Goal: Information Seeking & Learning: Understand process/instructions

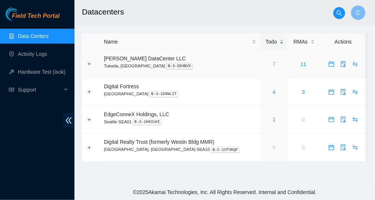
click at [273, 62] on link "7" at bounding box center [274, 64] width 3 height 6
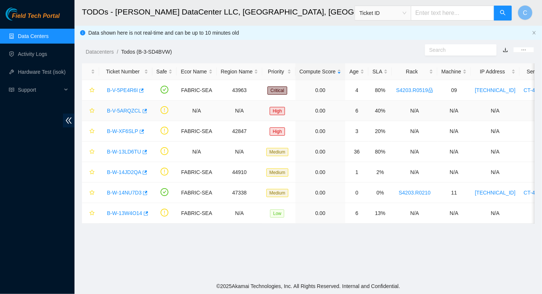
click at [118, 110] on link "B-V-5ARQZCL" at bounding box center [124, 111] width 34 height 6
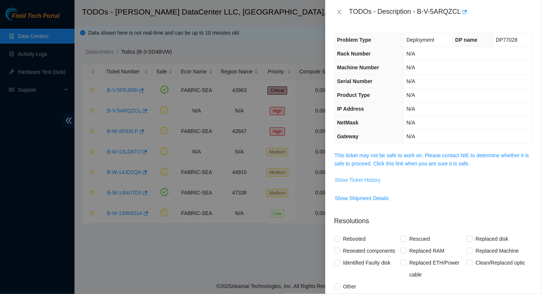
click at [339, 181] on span "Show Ticket History" at bounding box center [358, 180] width 46 height 8
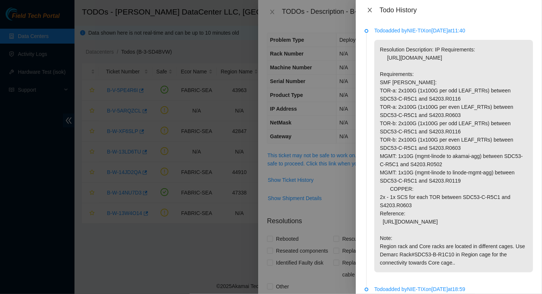
click at [374, 13] on button "Close" at bounding box center [370, 10] width 10 height 7
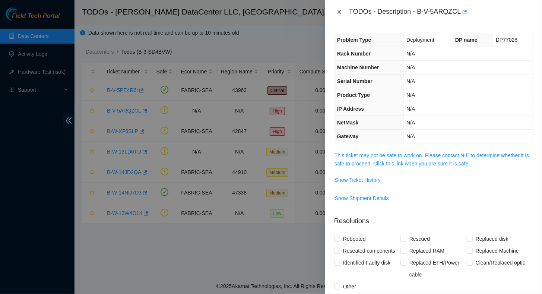
click at [340, 13] on icon "close" at bounding box center [339, 12] width 4 height 4
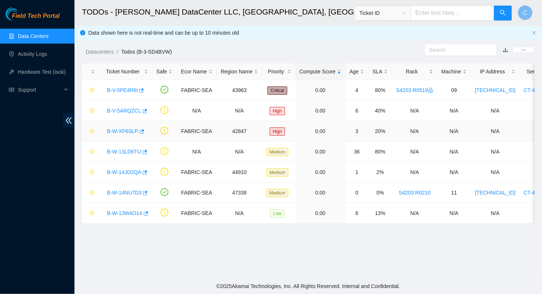
click at [126, 131] on link "B-W-XF6SLP" at bounding box center [122, 131] width 31 height 6
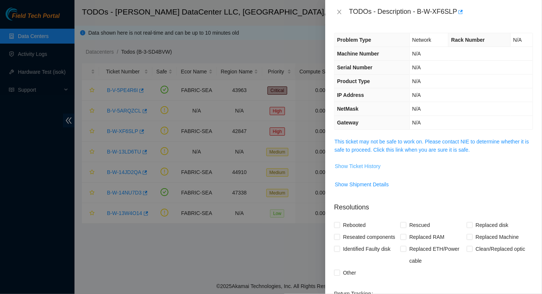
click at [350, 162] on span "Show Ticket History" at bounding box center [358, 166] width 46 height 8
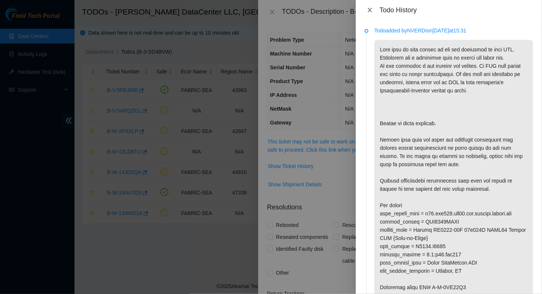
click at [369, 9] on icon "close" at bounding box center [370, 10] width 4 height 4
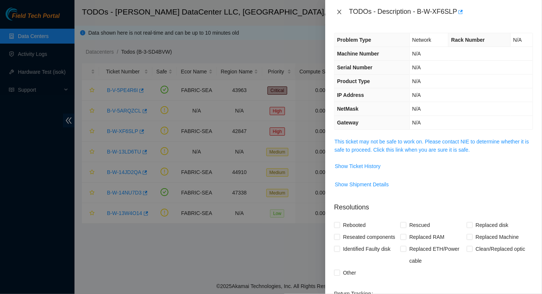
click at [337, 12] on icon "close" at bounding box center [340, 12] width 6 height 6
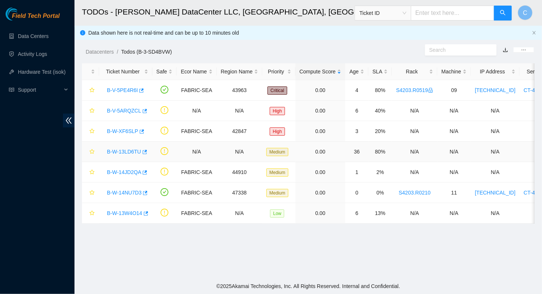
click at [129, 152] on link "B-W-13LD6TU" at bounding box center [124, 152] width 34 height 6
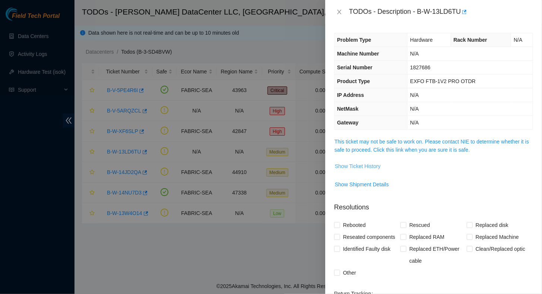
click at [354, 167] on span "Show Ticket History" at bounding box center [358, 166] width 46 height 8
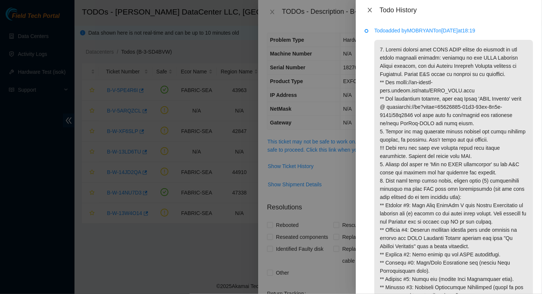
click at [369, 9] on icon "close" at bounding box center [370, 10] width 4 height 4
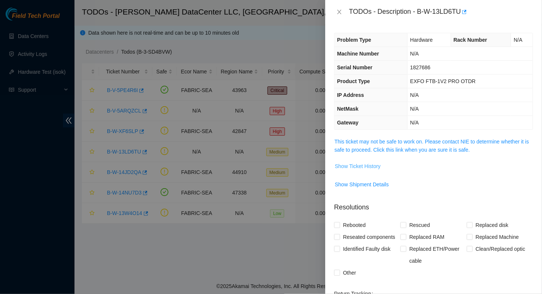
click at [362, 164] on span "Show Ticket History" at bounding box center [358, 166] width 46 height 8
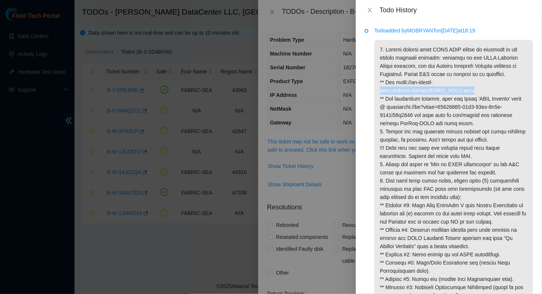
drag, startPoint x: 380, startPoint y: 91, endPoint x: 476, endPoint y: 91, distance: 96.2
click at [476, 91] on p at bounding box center [454, 185] width 159 height 290
copy p "docs.akamai.com/wiki/EXFO_OTDR.html"
click at [413, 140] on p at bounding box center [454, 185] width 159 height 290
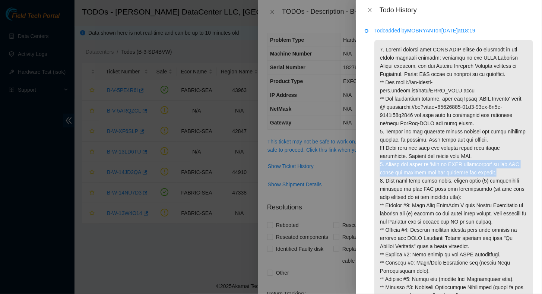
drag, startPoint x: 492, startPoint y: 173, endPoint x: 381, endPoint y: 165, distance: 111.4
click at [381, 165] on p at bounding box center [454, 185] width 159 height 290
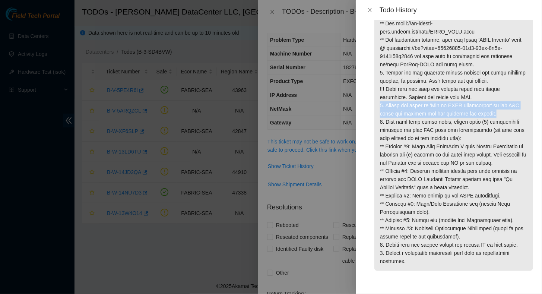
scroll to position [60, 0]
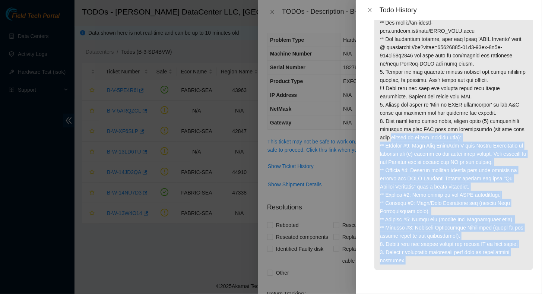
drag, startPoint x: 419, startPoint y: 261, endPoint x: 372, endPoint y: 137, distance: 131.9
click at [372, 137] on li "Todo added by MOBRYANT on 2025-07-23 at 18:19" at bounding box center [449, 127] width 168 height 316
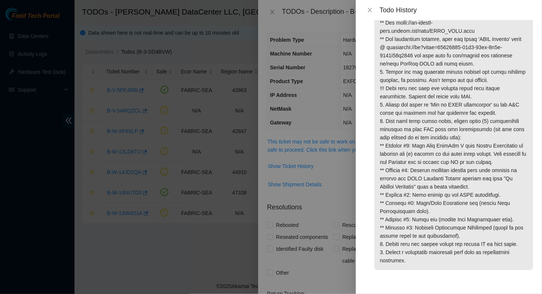
drag, startPoint x: 372, startPoint y: 137, endPoint x: 498, endPoint y: 104, distance: 129.8
click at [495, 98] on p at bounding box center [454, 125] width 159 height 290
drag, startPoint x: 429, startPoint y: 104, endPoint x: 484, endPoint y: 103, distance: 54.8
click at [484, 103] on p at bounding box center [454, 125] width 159 height 290
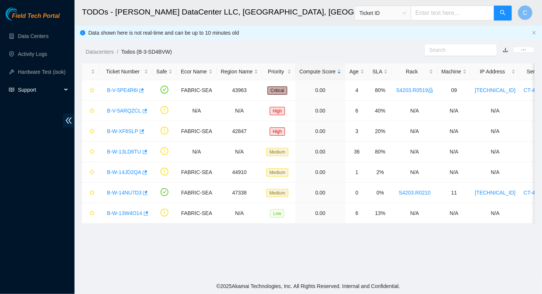
click at [29, 89] on span "Support" at bounding box center [40, 89] width 44 height 15
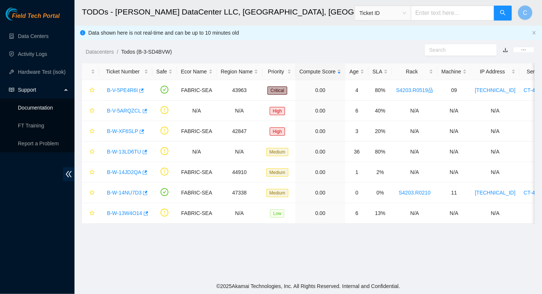
click at [37, 108] on link "Documentation" at bounding box center [35, 108] width 35 height 6
click at [124, 152] on link "B-W-13LD6TU" at bounding box center [124, 152] width 34 height 6
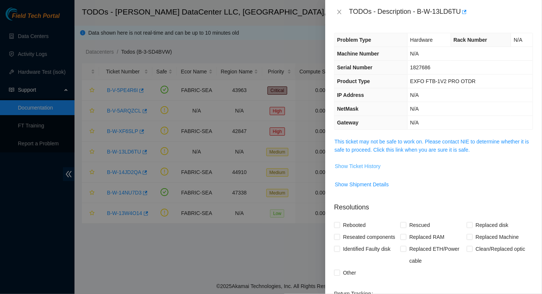
click at [355, 162] on span "Show Ticket History" at bounding box center [358, 166] width 46 height 8
